Goal: Task Accomplishment & Management: Use online tool/utility

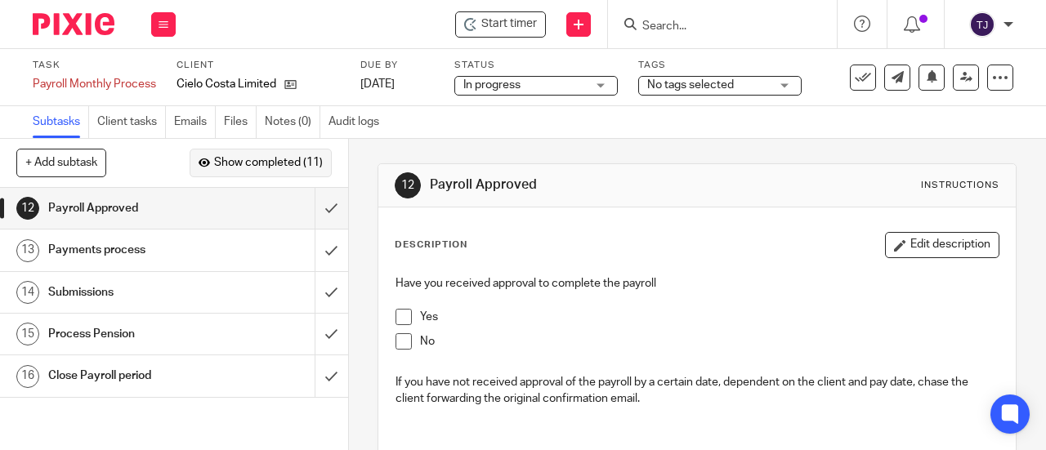
click at [278, 169] on span "Show completed (11)" at bounding box center [268, 163] width 109 height 13
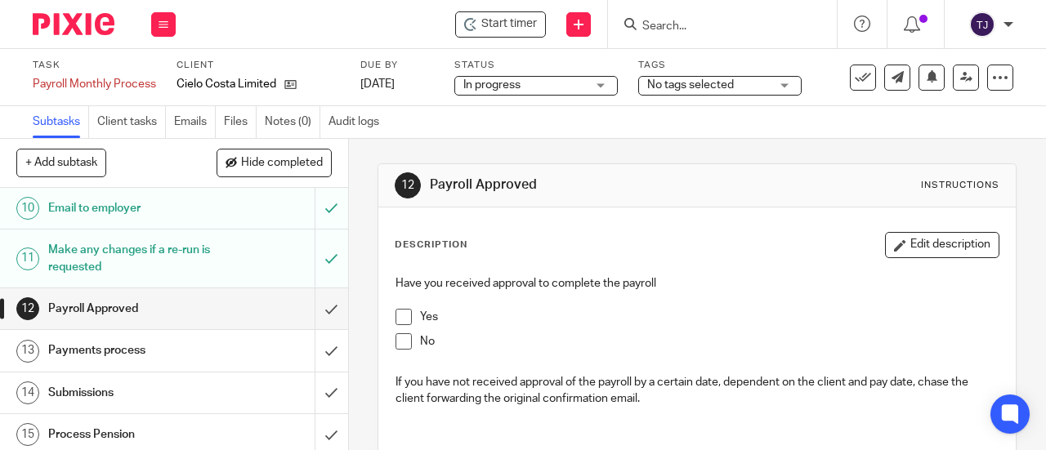
scroll to position [504, 0]
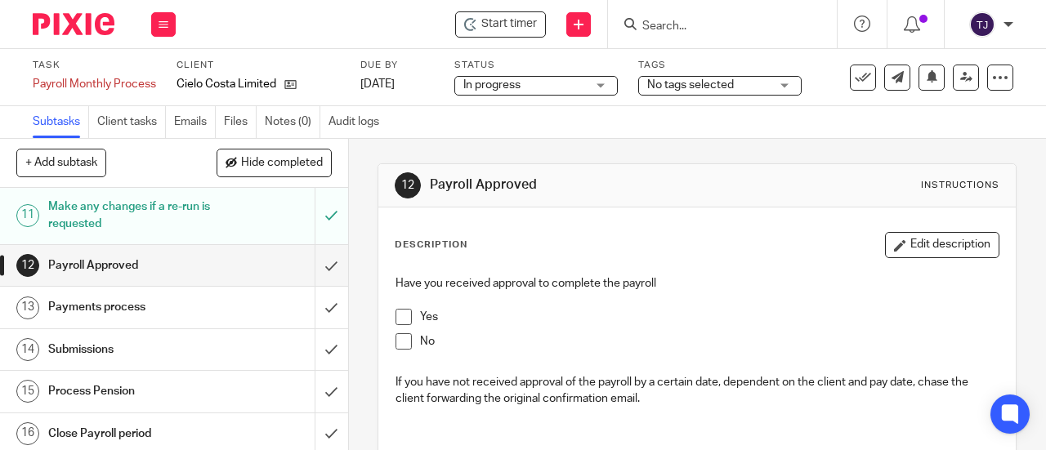
click at [217, 212] on div "Make any changes if a re-run is requested" at bounding box center [173, 215] width 250 height 42
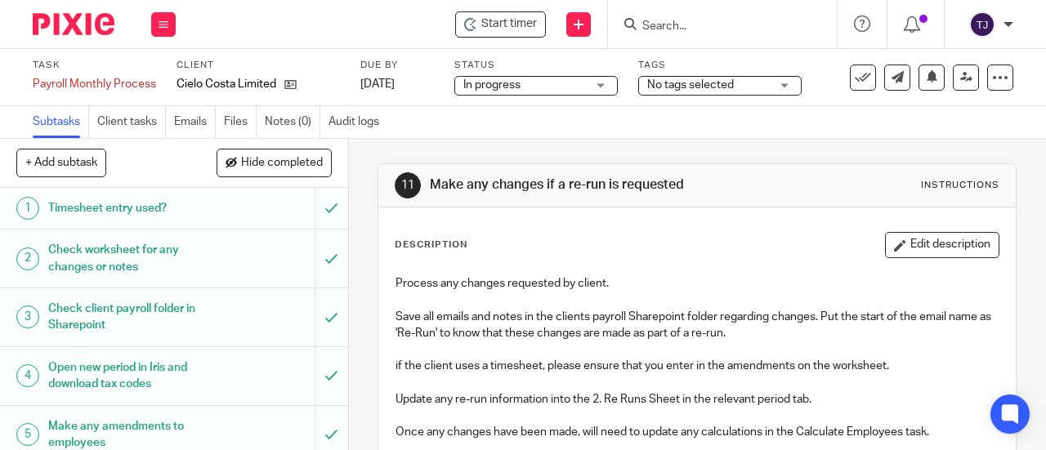
click at [925, 250] on button "Edit description" at bounding box center [942, 245] width 114 height 26
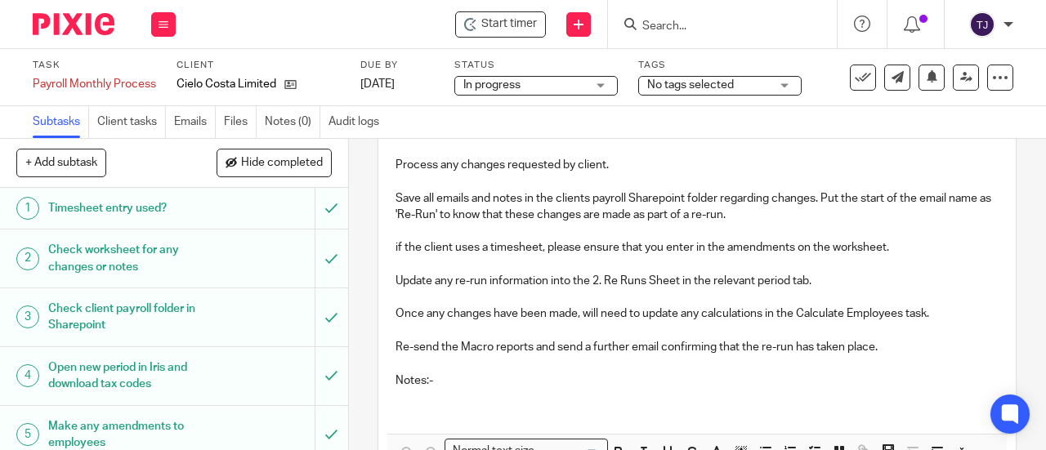
scroll to position [223, 0]
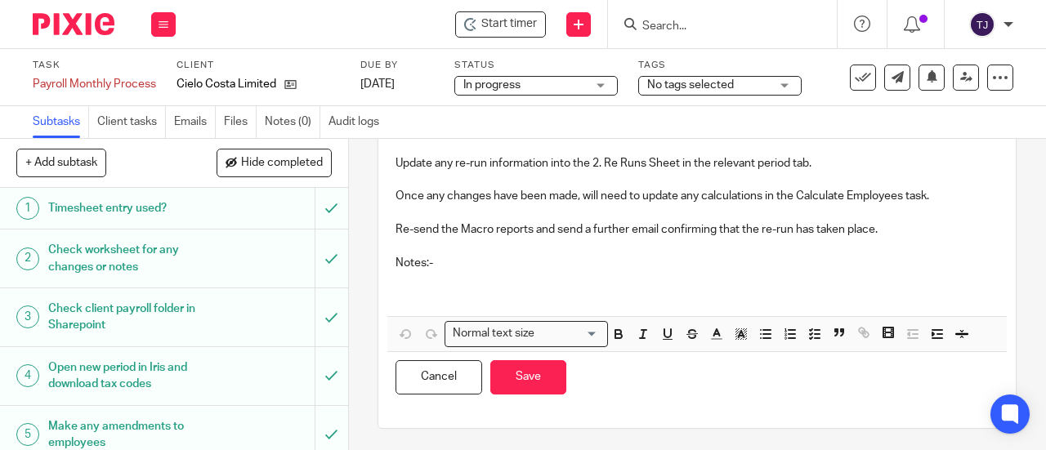
click at [407, 287] on p at bounding box center [696, 287] width 603 height 33
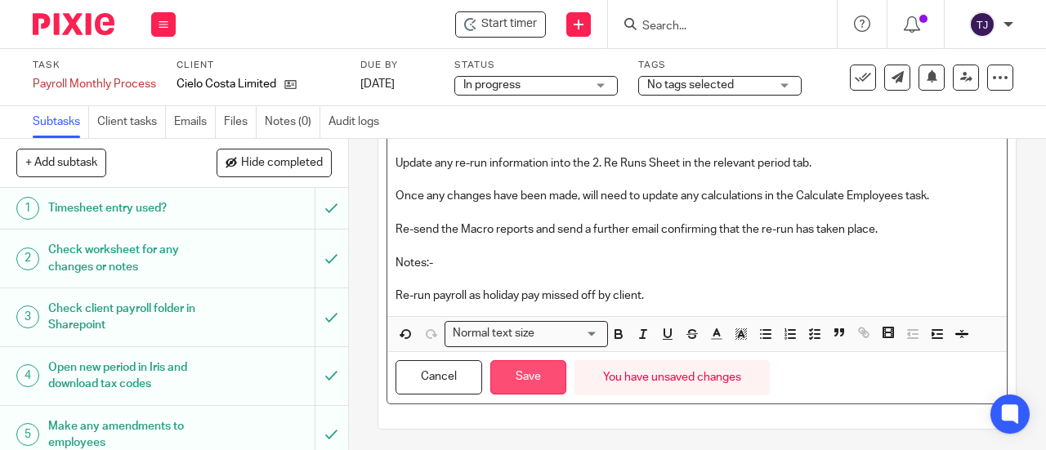
click at [535, 366] on button "Save" at bounding box center [528, 377] width 76 height 35
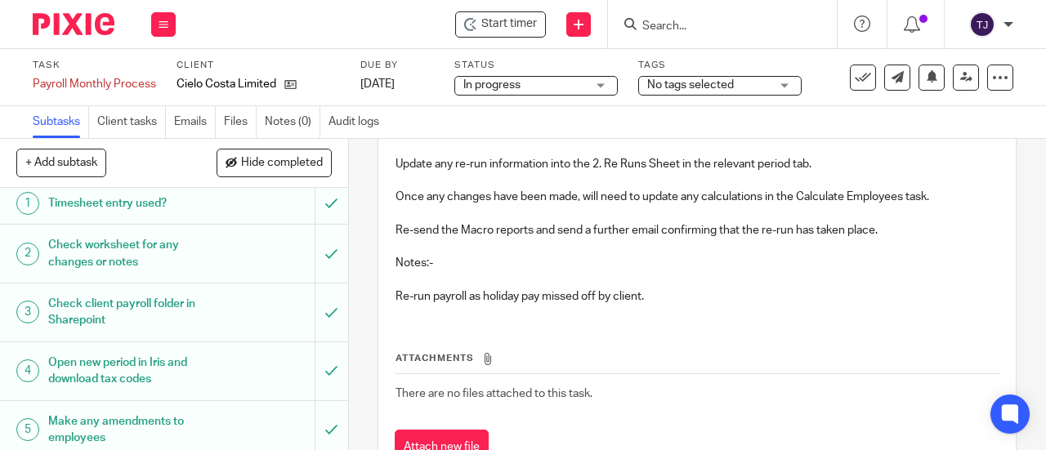
scroll to position [0, 0]
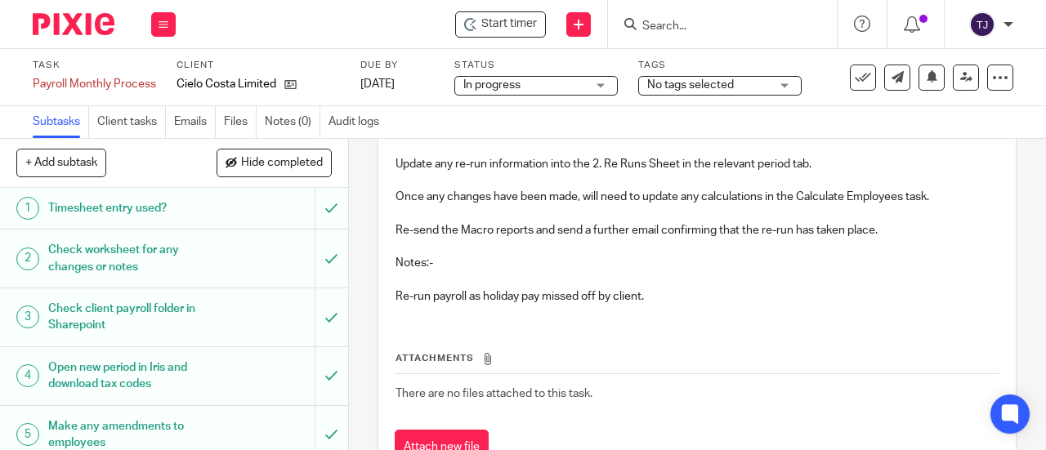
click at [750, 395] on td "There are no files attached to this task." at bounding box center [697, 393] width 604 height 39
click at [667, 23] on input "Search" at bounding box center [713, 27] width 147 height 15
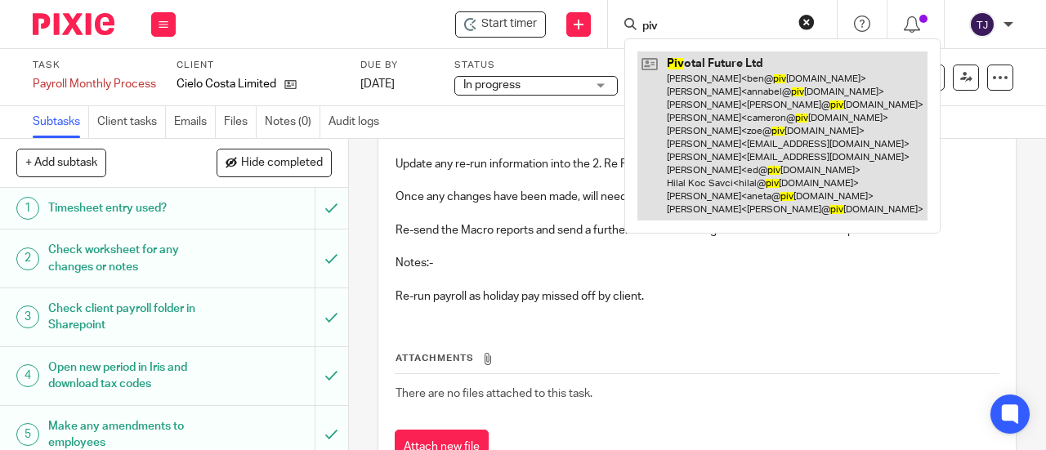
type input "piv"
click at [680, 65] on link at bounding box center [782, 135] width 290 height 169
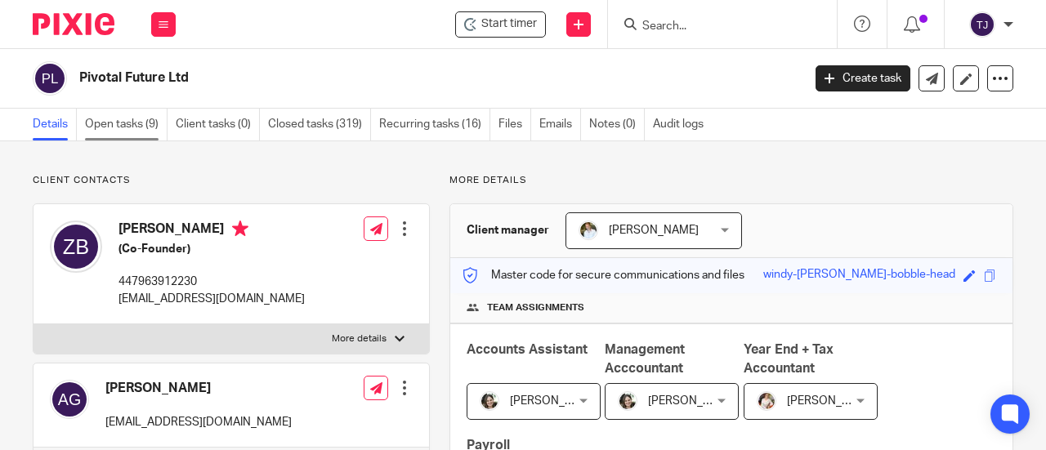
click at [99, 123] on link "Open tasks (9)" at bounding box center [126, 125] width 82 height 32
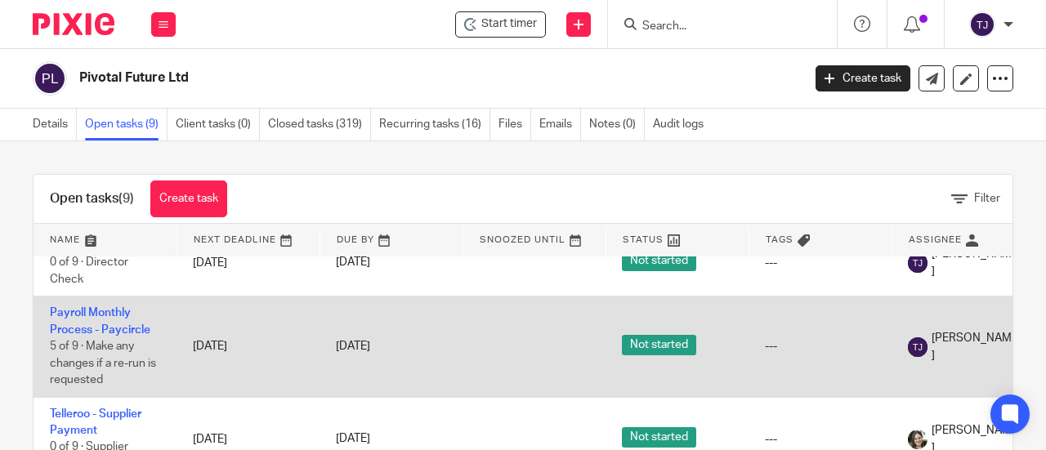
scroll to position [490, 0]
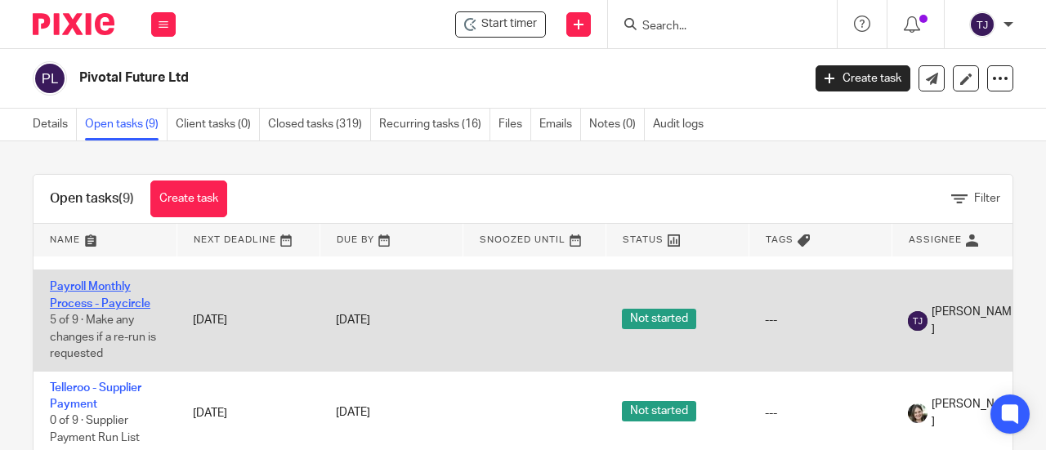
click at [115, 299] on link "Payroll Monthly Process - Paycircle" at bounding box center [100, 295] width 100 height 28
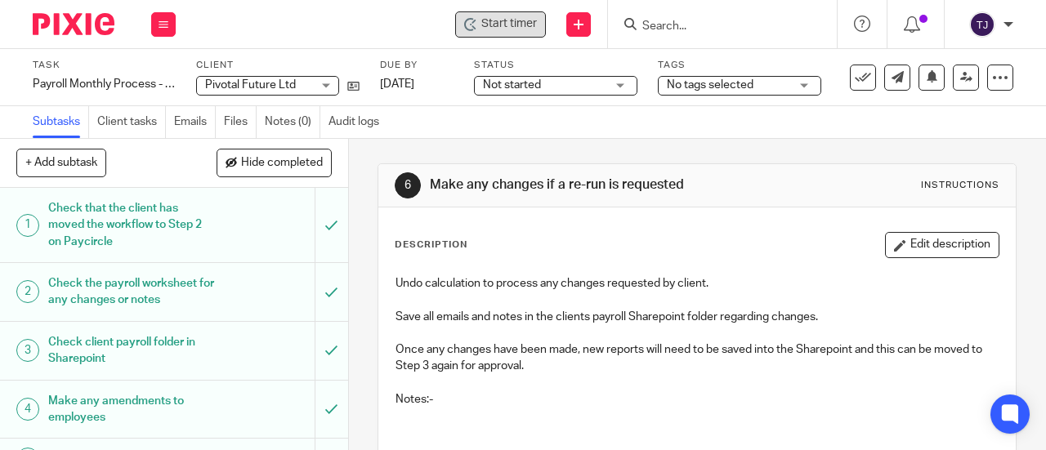
click at [504, 24] on span "Start timer" at bounding box center [509, 24] width 56 height 17
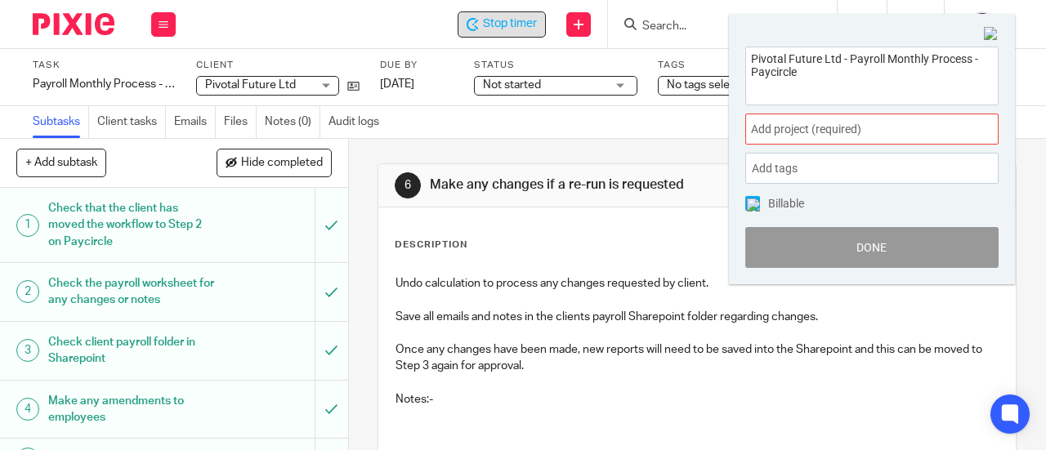
click at [796, 141] on div "Add project (required) :" at bounding box center [871, 129] width 253 height 31
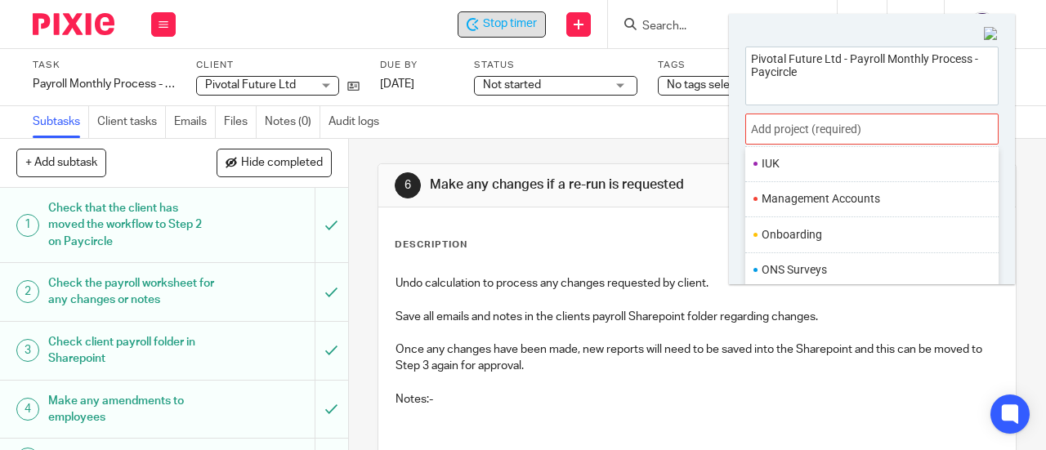
scroll to position [572, 0]
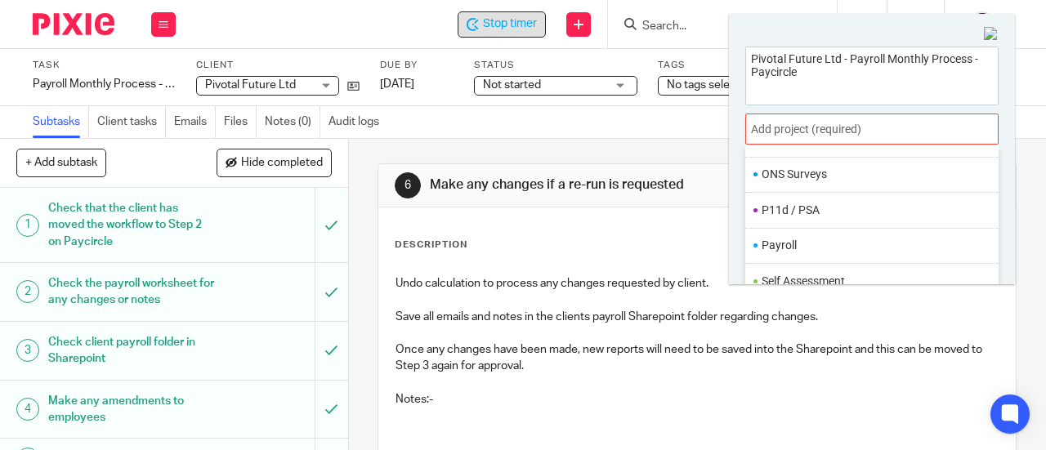
click at [804, 237] on li "Payroll" at bounding box center [867, 245] width 213 height 17
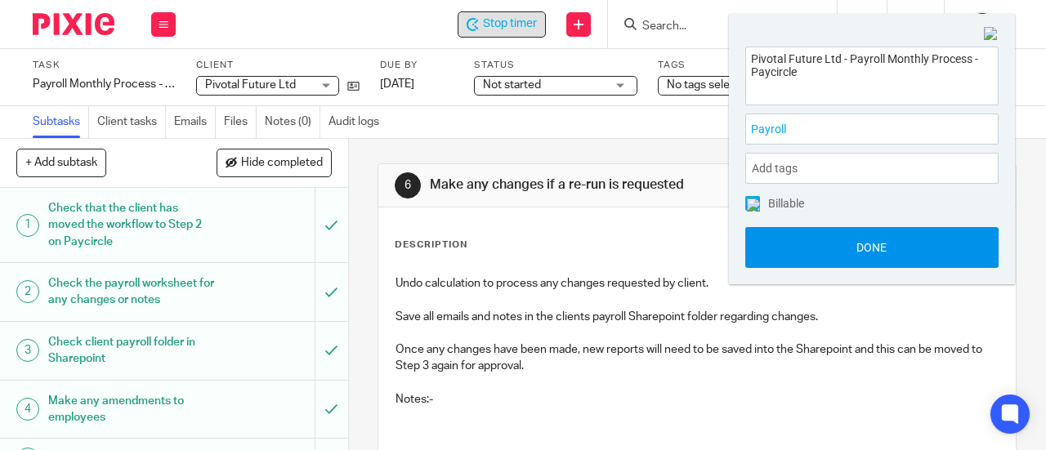
drag, startPoint x: 825, startPoint y: 254, endPoint x: 836, endPoint y: 252, distance: 11.7
click at [830, 253] on button "Done" at bounding box center [871, 247] width 253 height 41
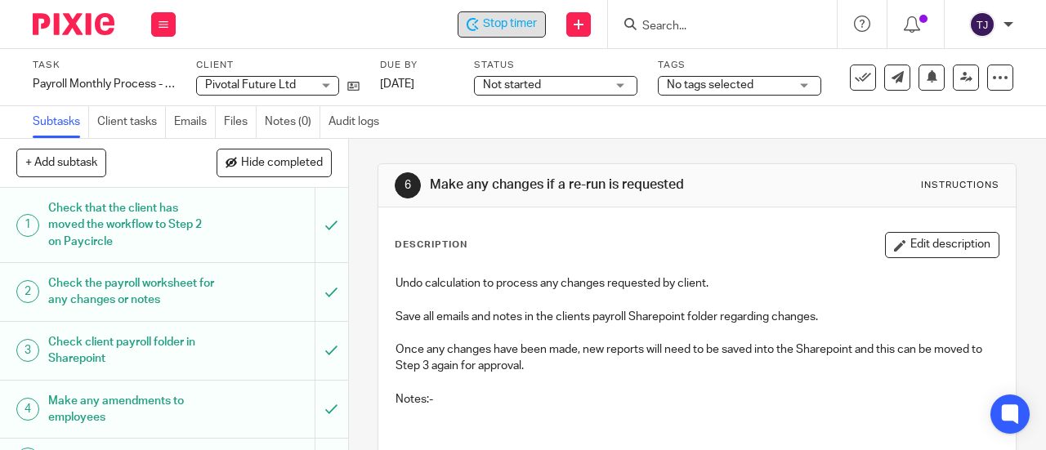
scroll to position [82, 0]
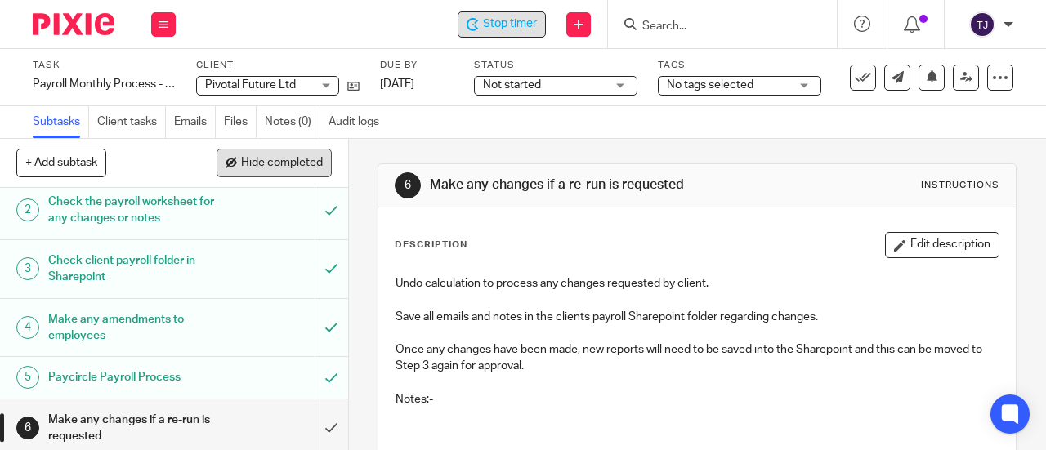
click at [271, 175] on button "Hide completed" at bounding box center [273, 163] width 115 height 28
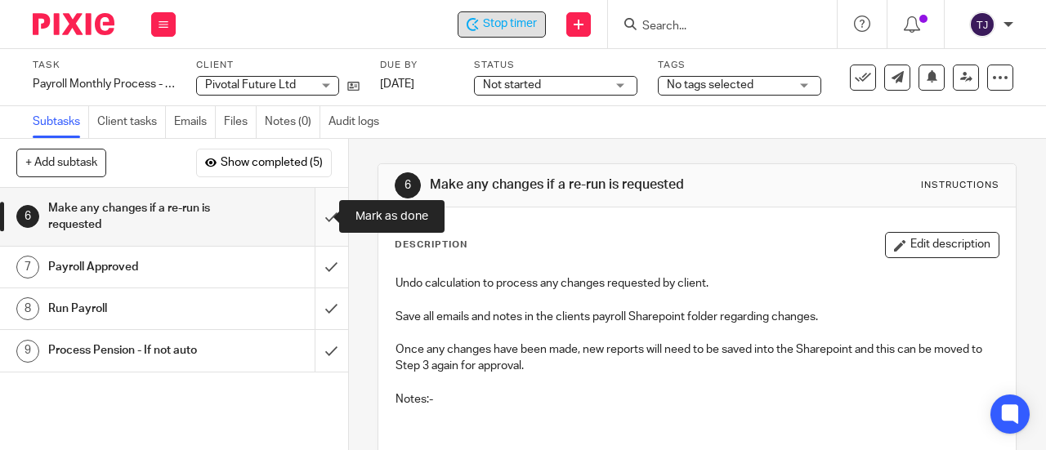
click at [319, 214] on input "submit" at bounding box center [174, 217] width 348 height 58
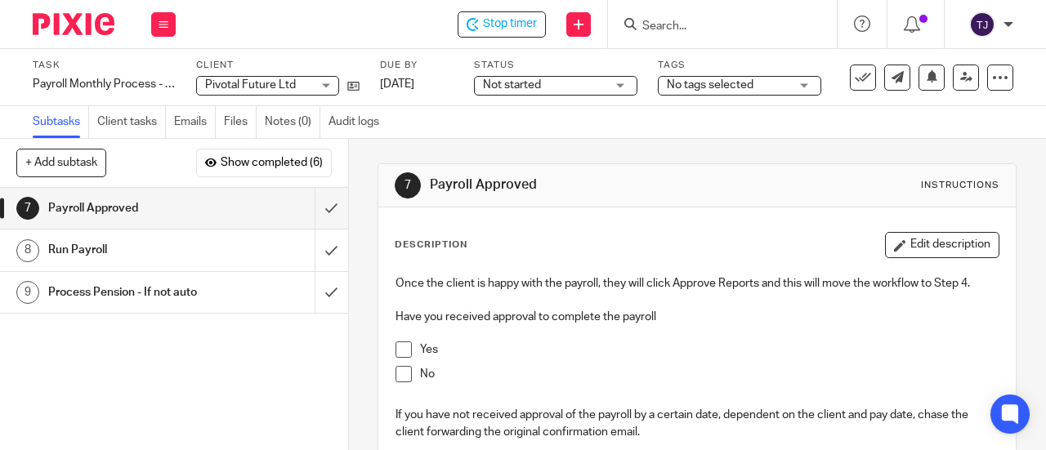
click at [314, 340] on div "1 Check that the client has moved the workflow to Step 2 on Paycircle 2 Check t…" at bounding box center [174, 319] width 348 height 262
click at [399, 345] on span at bounding box center [403, 349] width 16 height 16
click at [314, 212] on input "submit" at bounding box center [174, 208] width 348 height 41
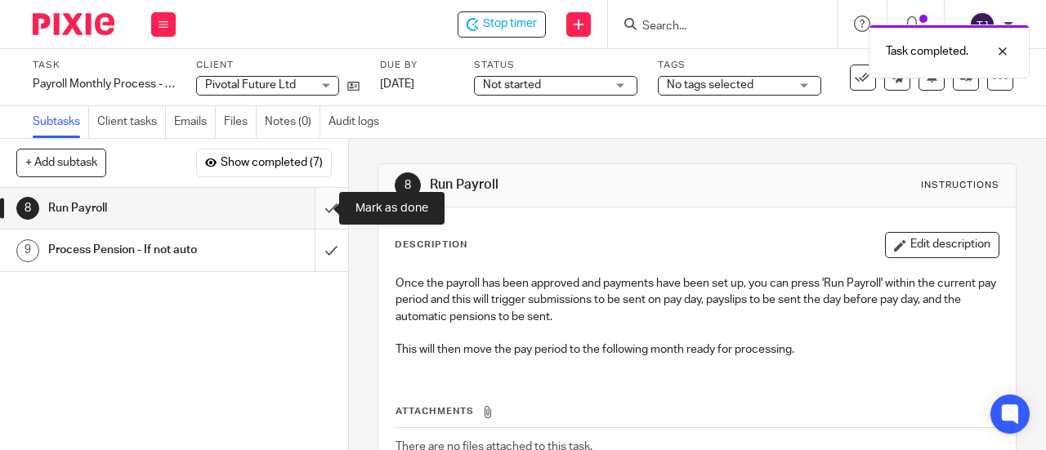
click at [314, 209] on input "submit" at bounding box center [174, 208] width 348 height 41
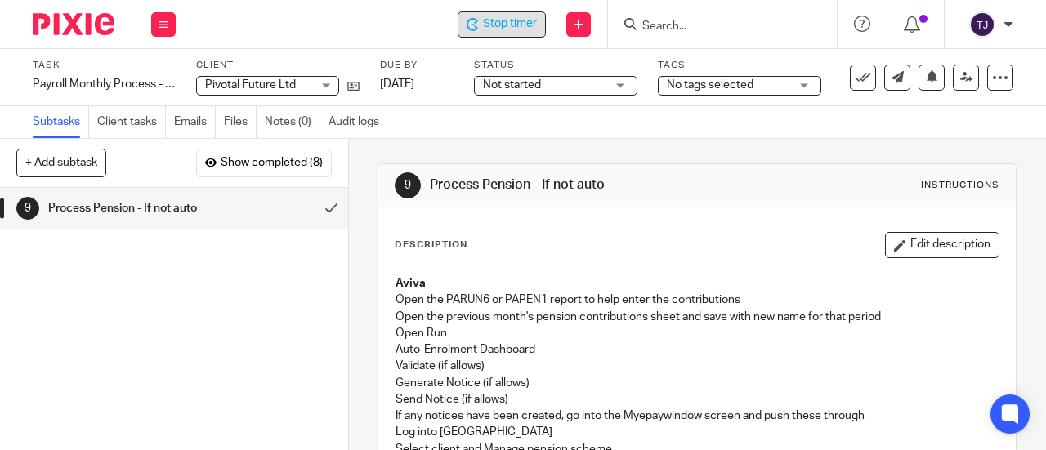
click at [510, 25] on span "Stop timer" at bounding box center [510, 24] width 54 height 17
click at [659, 23] on input "Search" at bounding box center [713, 27] width 147 height 15
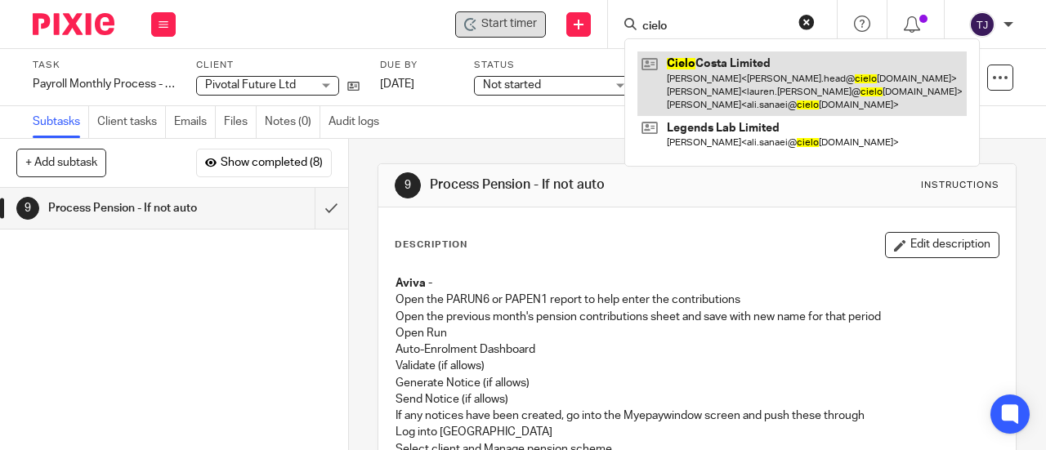
type input "cielo"
click at [675, 61] on link at bounding box center [801, 83] width 329 height 65
click at [676, 61] on link at bounding box center [801, 83] width 329 height 65
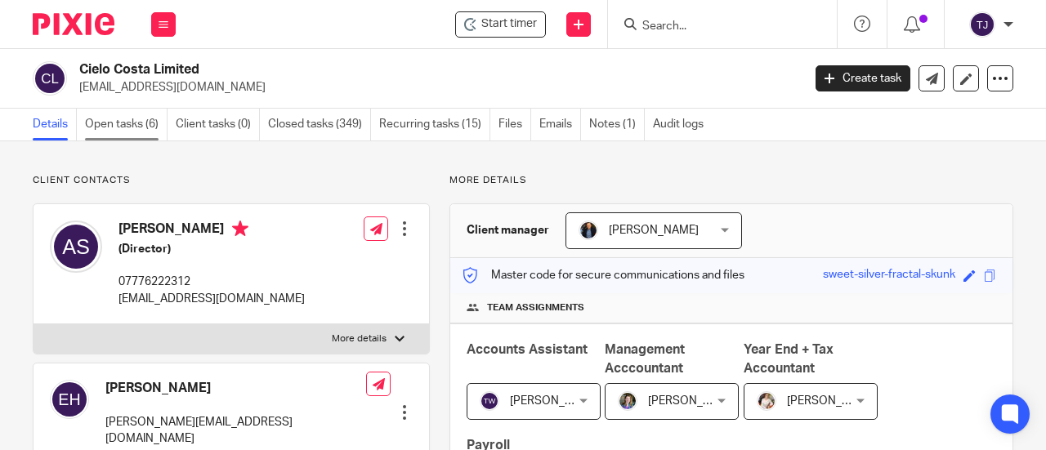
click at [108, 124] on link "Open tasks (6)" at bounding box center [126, 125] width 82 height 32
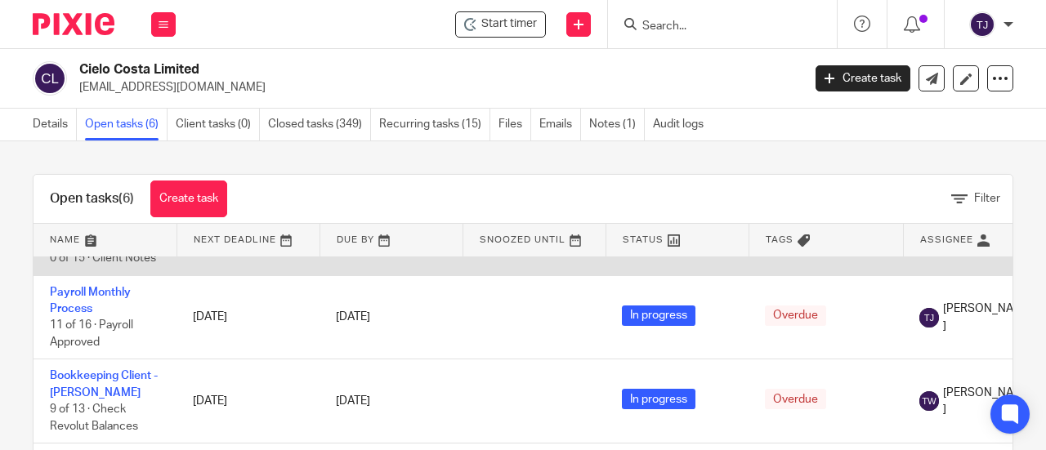
scroll to position [82, 0]
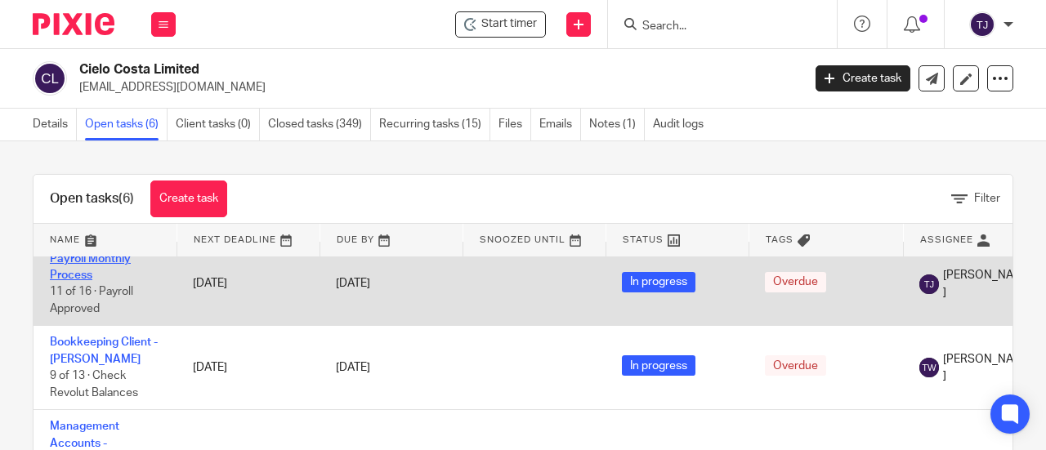
click at [121, 261] on link "Payroll Monthly Process" at bounding box center [90, 267] width 81 height 28
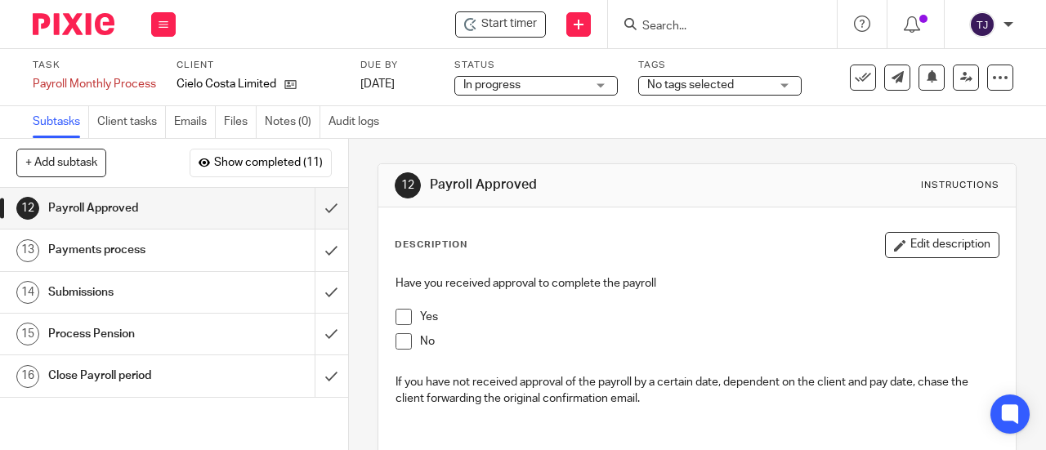
click at [403, 318] on span at bounding box center [403, 317] width 16 height 16
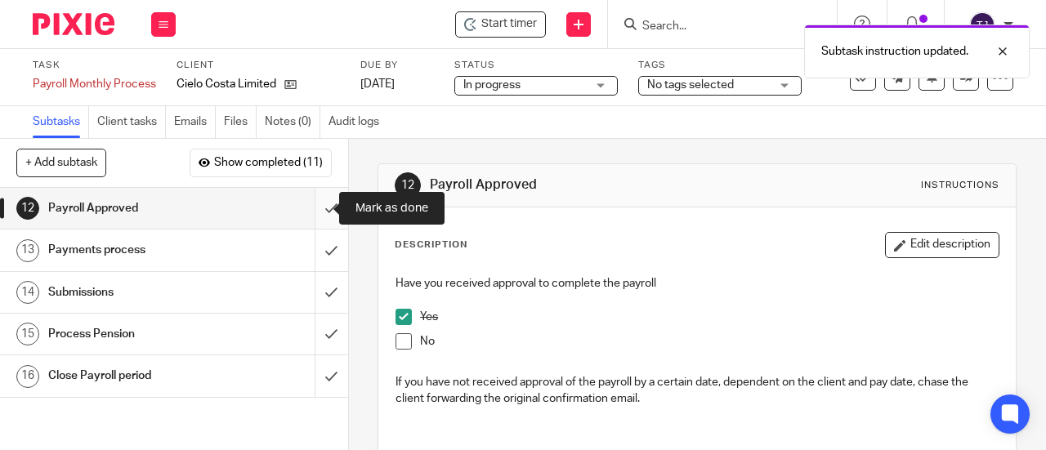
click at [310, 212] on input "submit" at bounding box center [174, 208] width 348 height 41
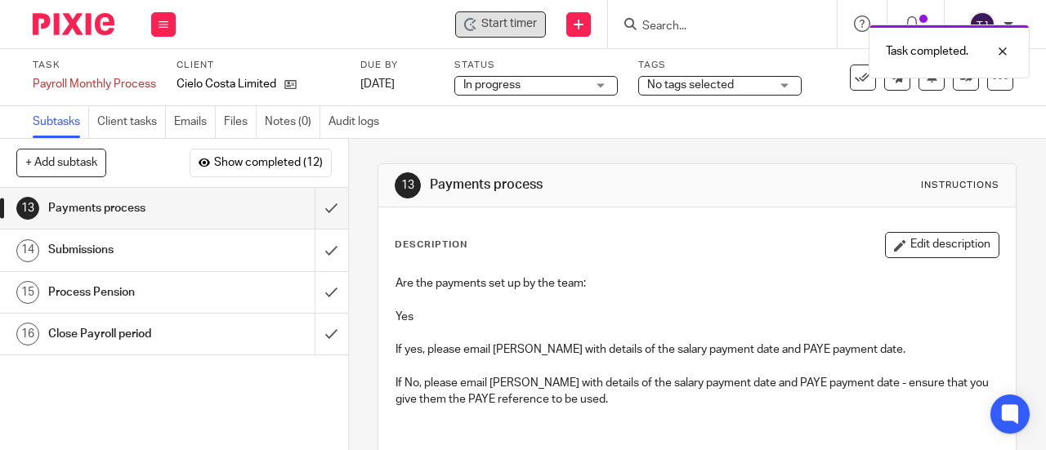
click at [517, 17] on span "Start timer" at bounding box center [509, 24] width 56 height 17
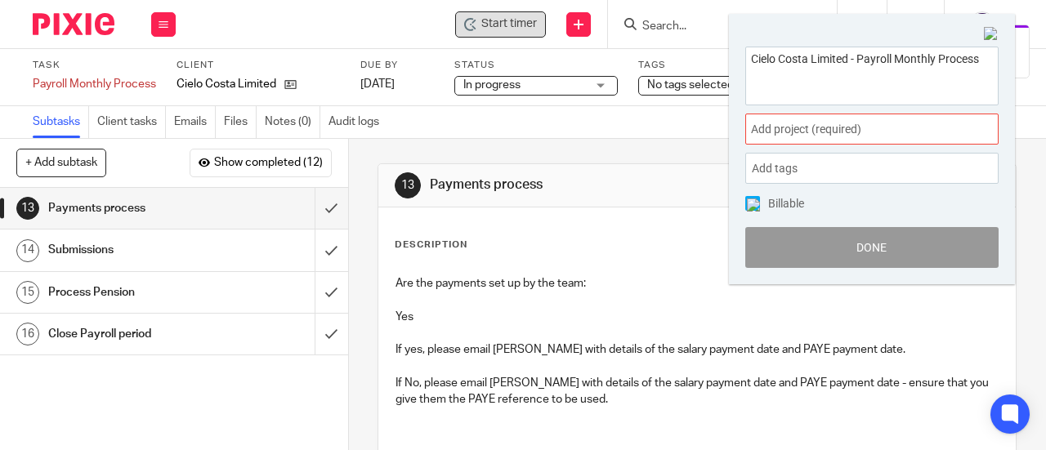
click at [823, 123] on span "Add project (required) :" at bounding box center [854, 129] width 206 height 17
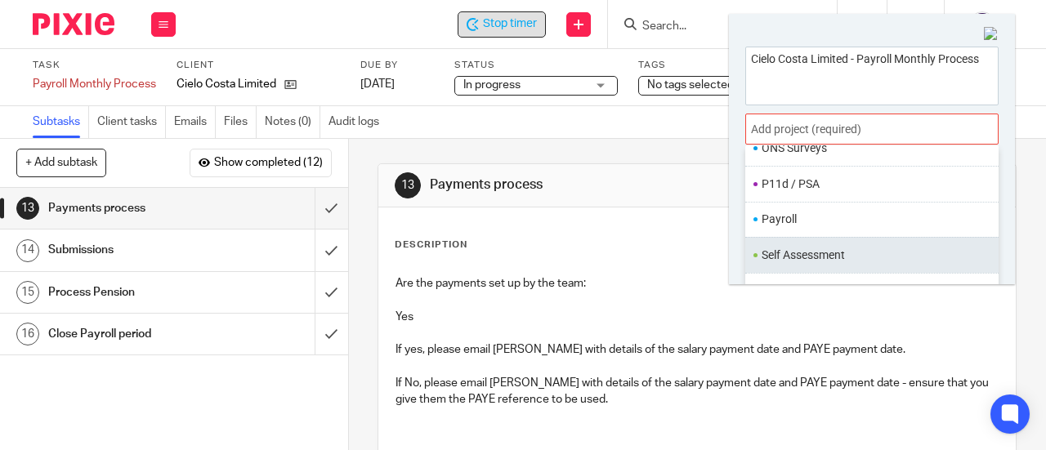
scroll to position [600, 0]
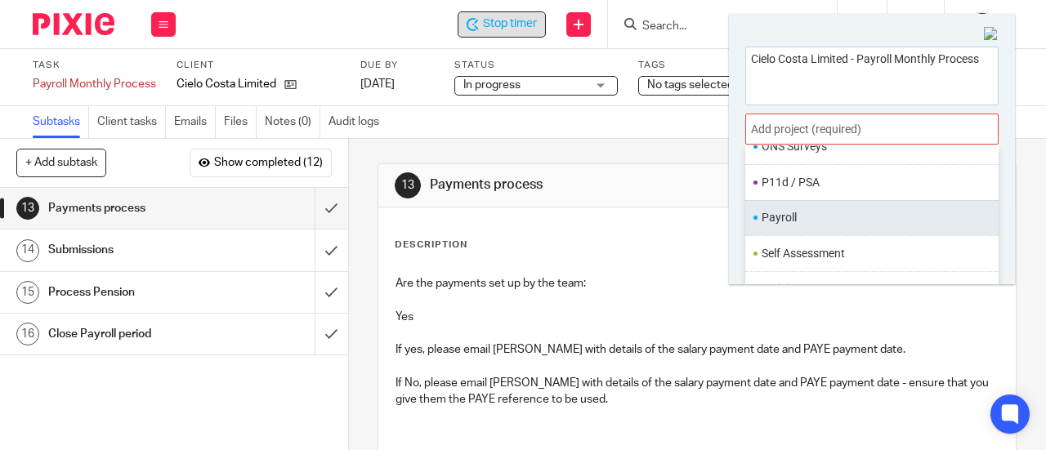
click at [840, 213] on li "Payroll" at bounding box center [867, 217] width 213 height 17
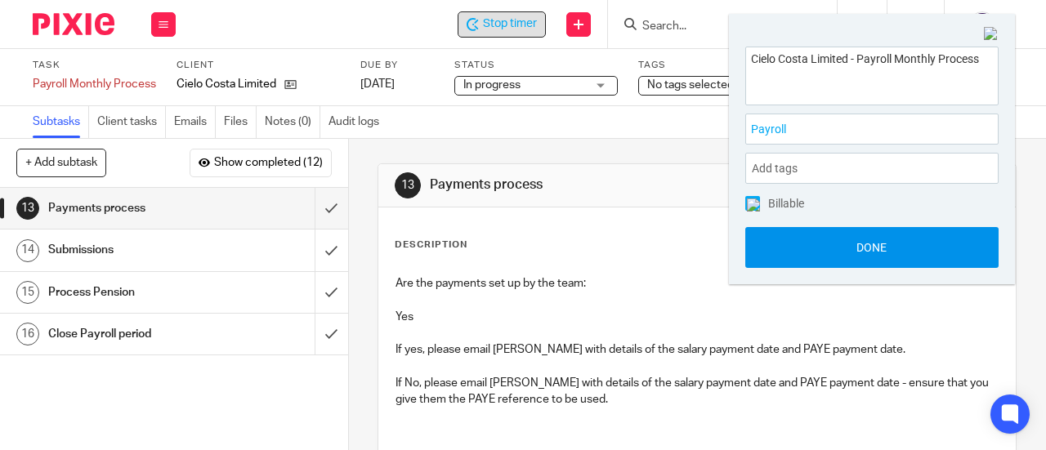
click at [859, 256] on button "Done" at bounding box center [871, 247] width 253 height 41
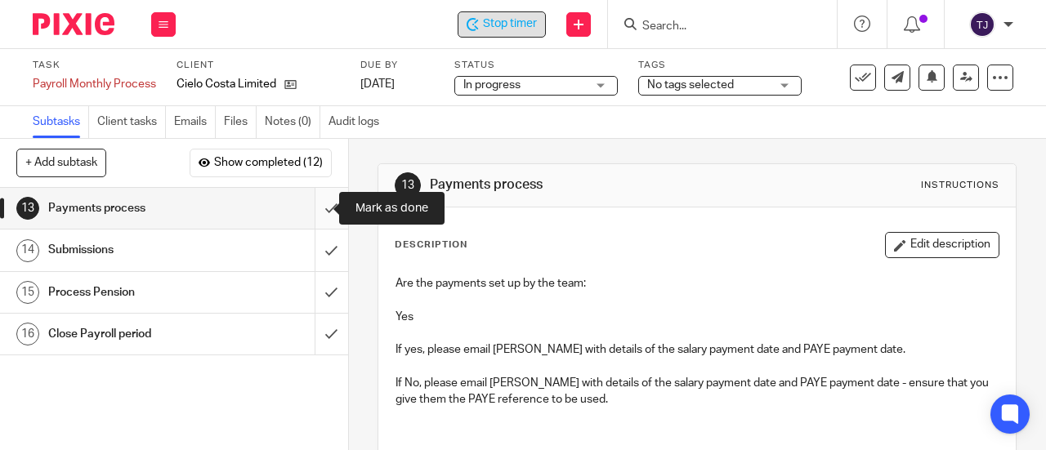
click at [317, 207] on input "submit" at bounding box center [174, 208] width 348 height 41
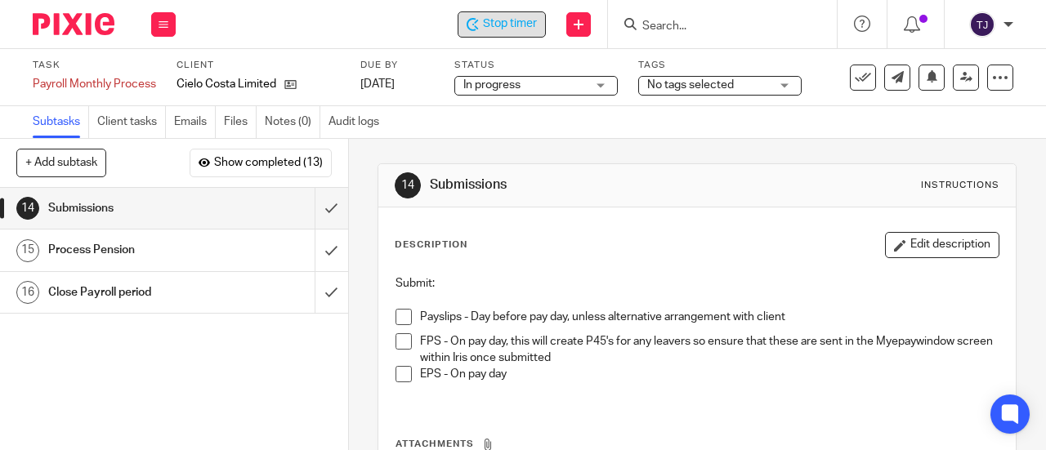
click at [515, 33] on div "Stop timer" at bounding box center [501, 24] width 88 height 26
click at [308, 379] on div "1 Timesheet entry used? 2 Check worksheet for any changes or notes 3 Check clie…" at bounding box center [174, 319] width 348 height 262
click at [702, 24] on input "Search" at bounding box center [713, 27] width 147 height 15
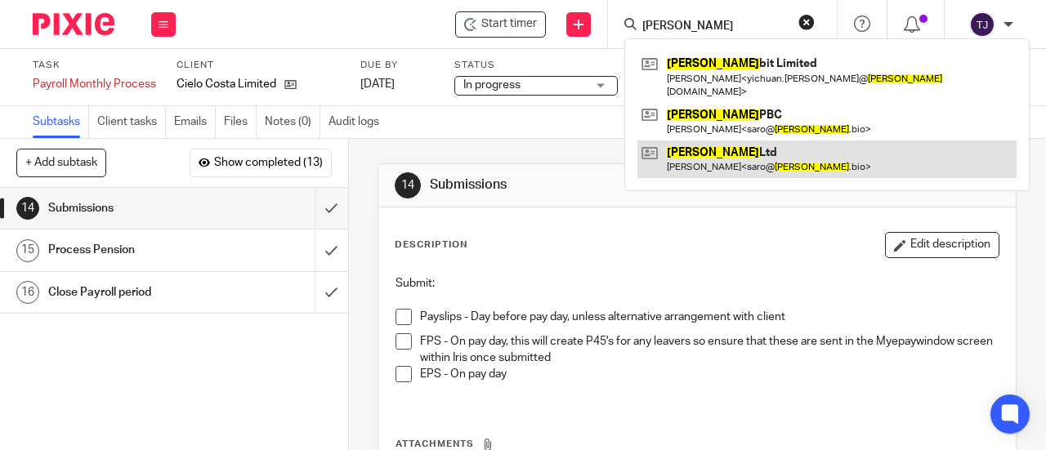
type input "Boltz"
click at [738, 141] on link at bounding box center [826, 159] width 379 height 38
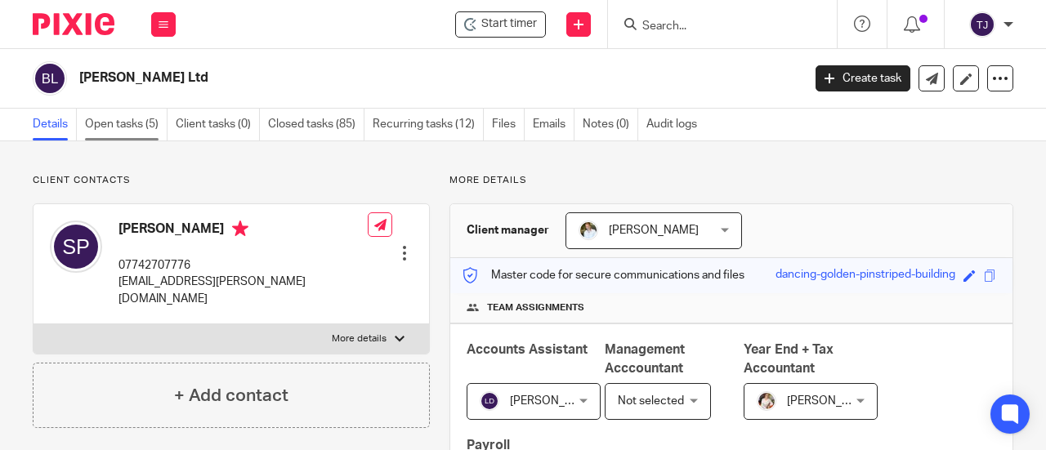
click at [91, 122] on link "Open tasks (5)" at bounding box center [126, 125] width 82 height 32
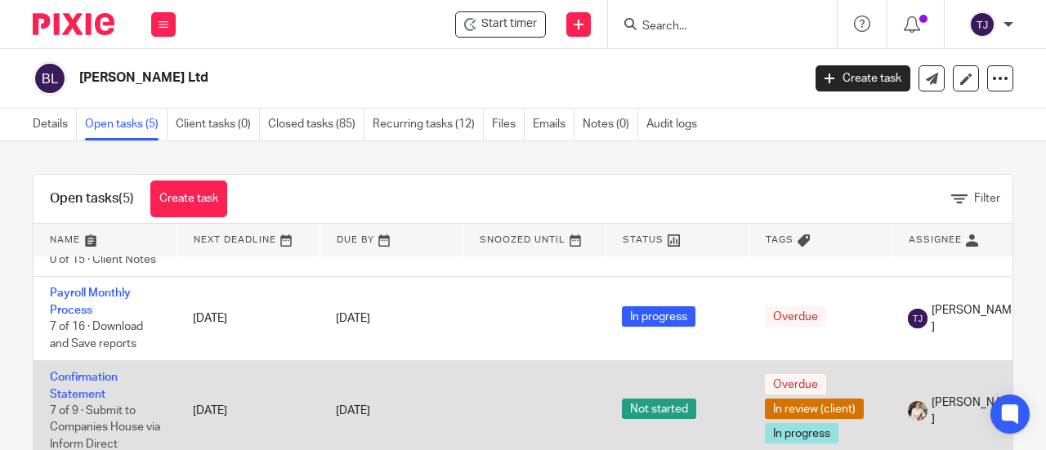
scroll to position [154, 0]
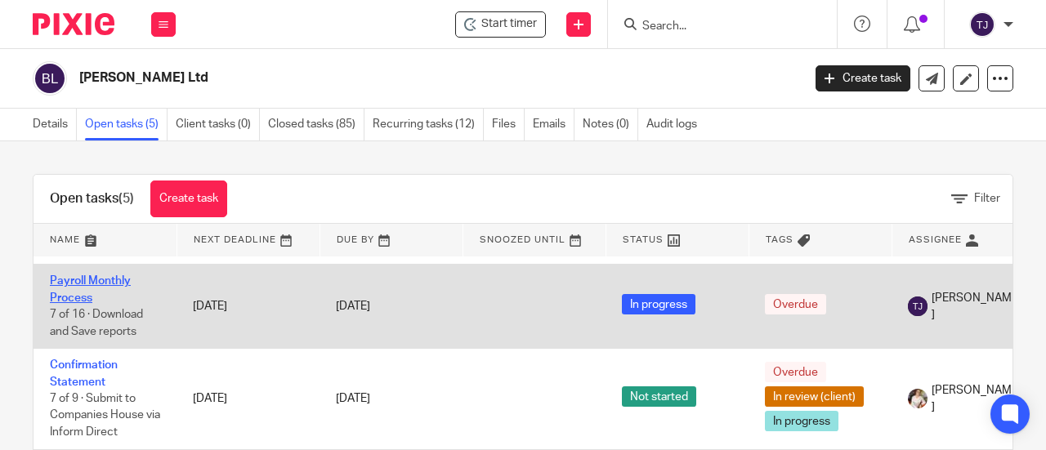
click at [108, 275] on link "Payroll Monthly Process" at bounding box center [90, 289] width 81 height 28
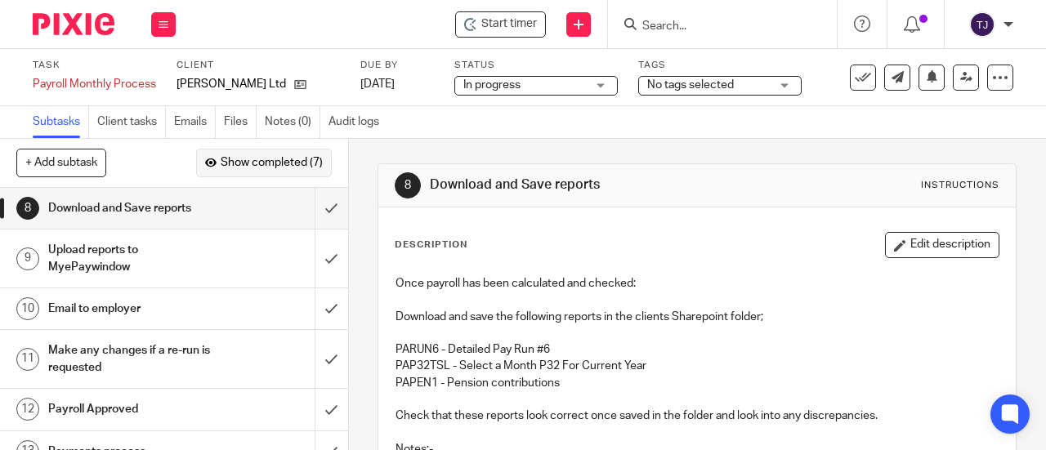
click at [288, 166] on span "Show completed (7)" at bounding box center [272, 163] width 102 height 13
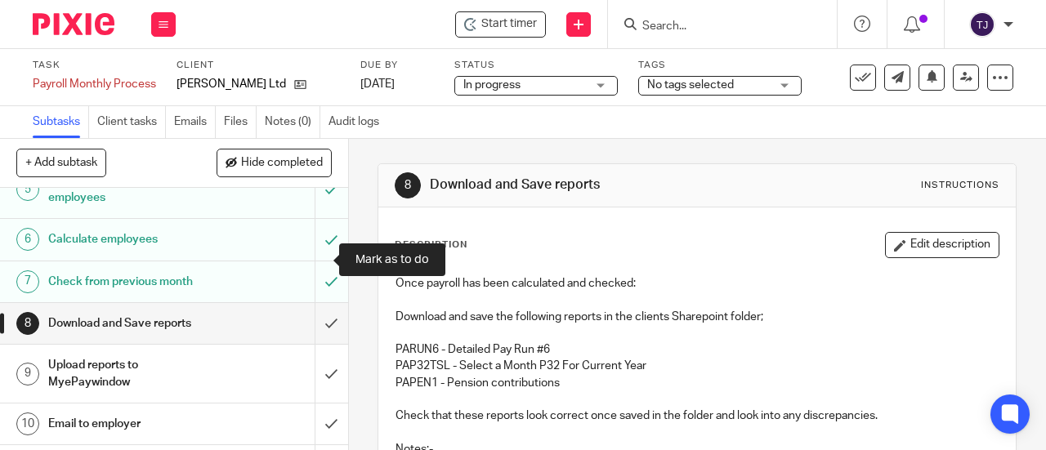
scroll to position [327, 0]
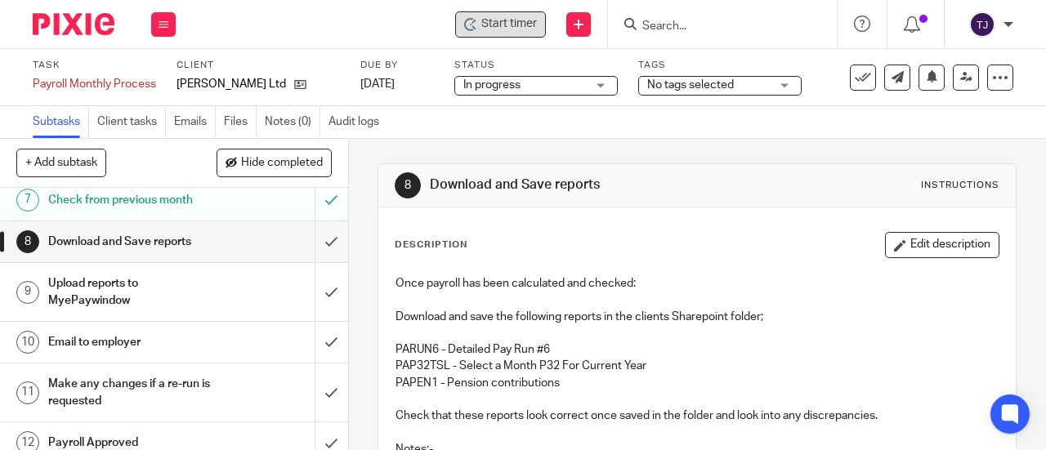
click at [521, 16] on span "Start timer" at bounding box center [509, 24] width 56 height 17
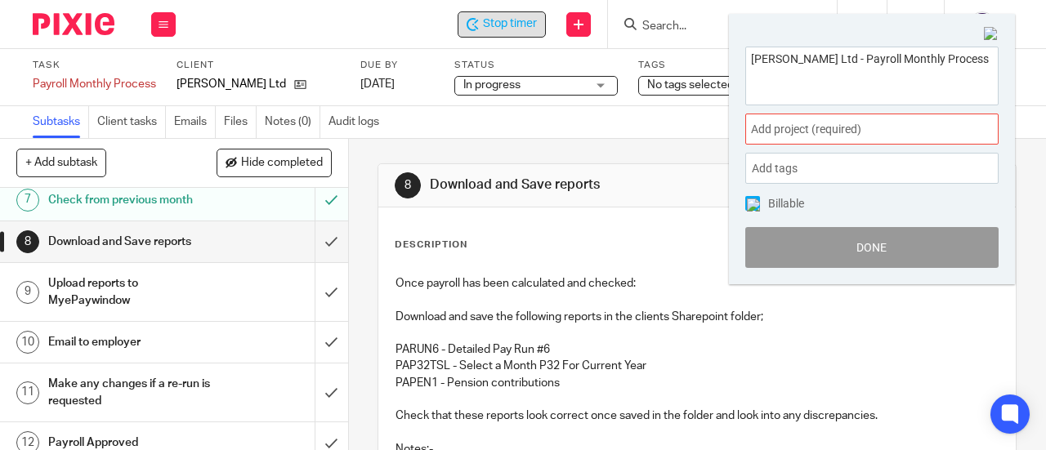
click at [854, 135] on span "Add project (required) :" at bounding box center [854, 129] width 206 height 17
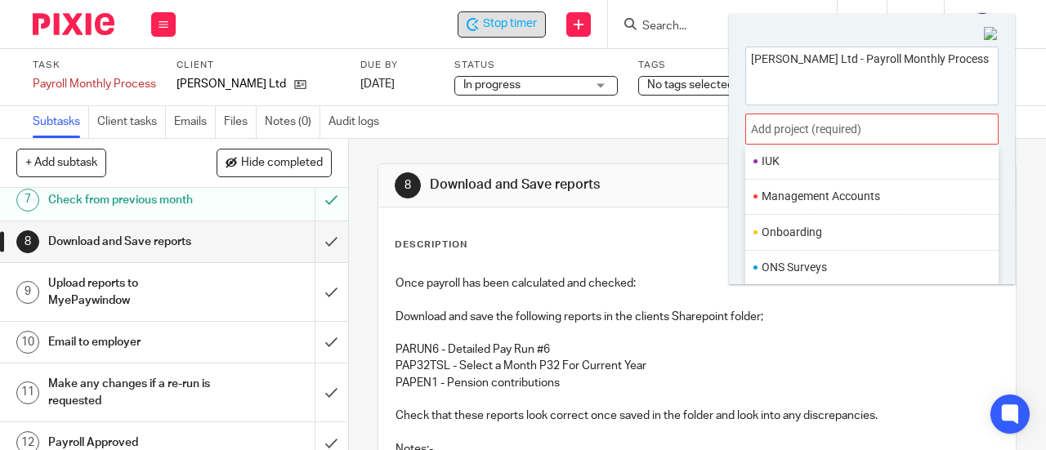
scroll to position [600, 0]
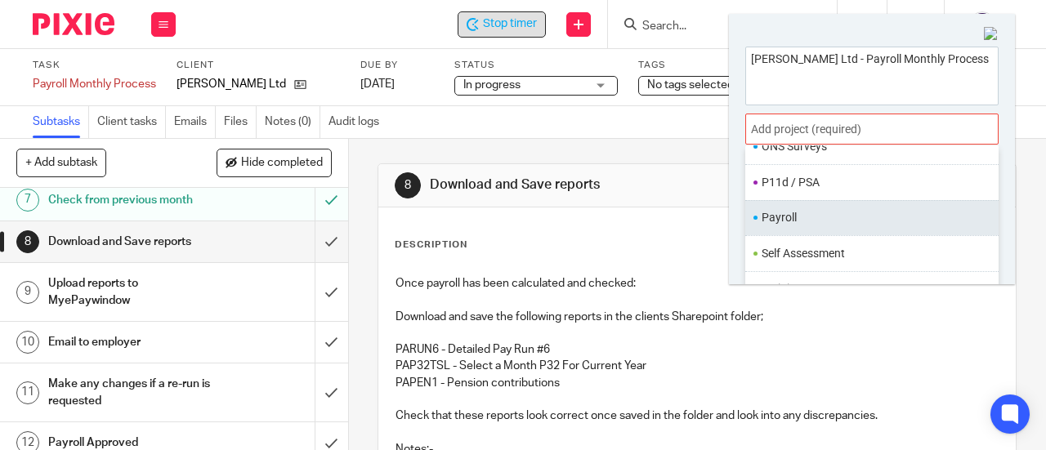
click at [802, 209] on li "Payroll" at bounding box center [867, 217] width 213 height 17
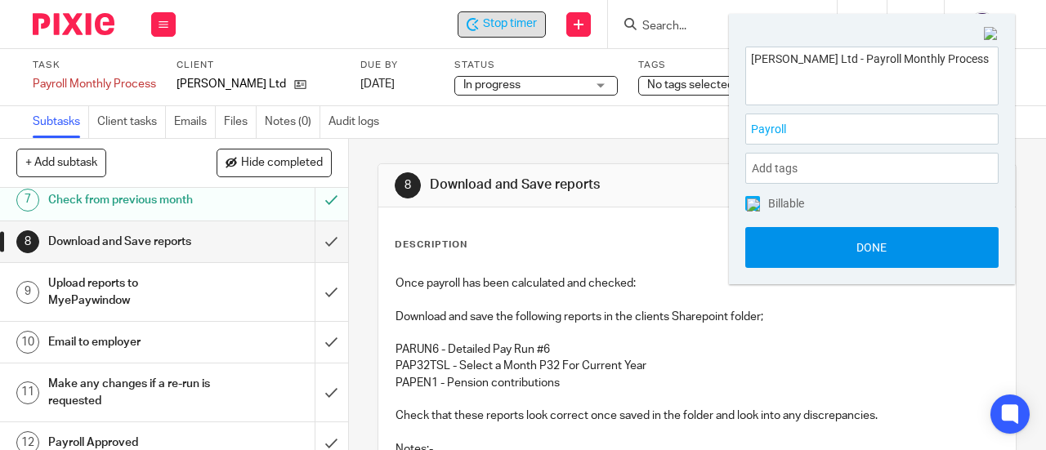
click at [824, 260] on button "Done" at bounding box center [871, 247] width 253 height 41
